Goal: Task Accomplishment & Management: Manage account settings

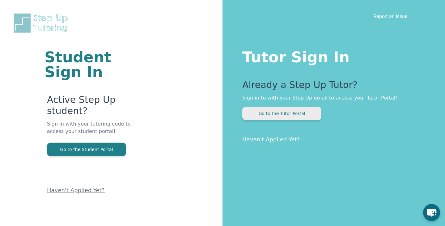
click at [287, 112] on button "Go to the Tutor Portal" at bounding box center [282, 113] width 79 height 14
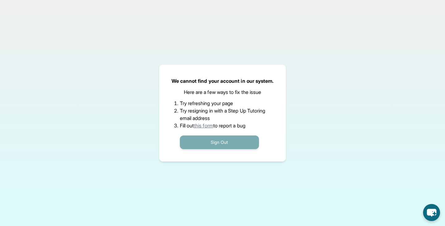
click at [213, 146] on button "Sign Out" at bounding box center [219, 142] width 79 height 14
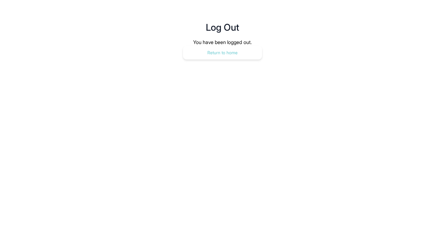
click at [221, 49] on button "Return to home" at bounding box center [222, 53] width 79 height 14
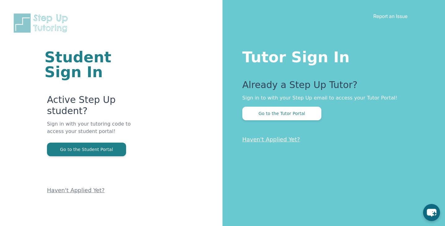
click at [271, 140] on link "Haven't Applied Yet?" at bounding box center [272, 139] width 58 height 6
